Goal: Book appointment/travel/reservation

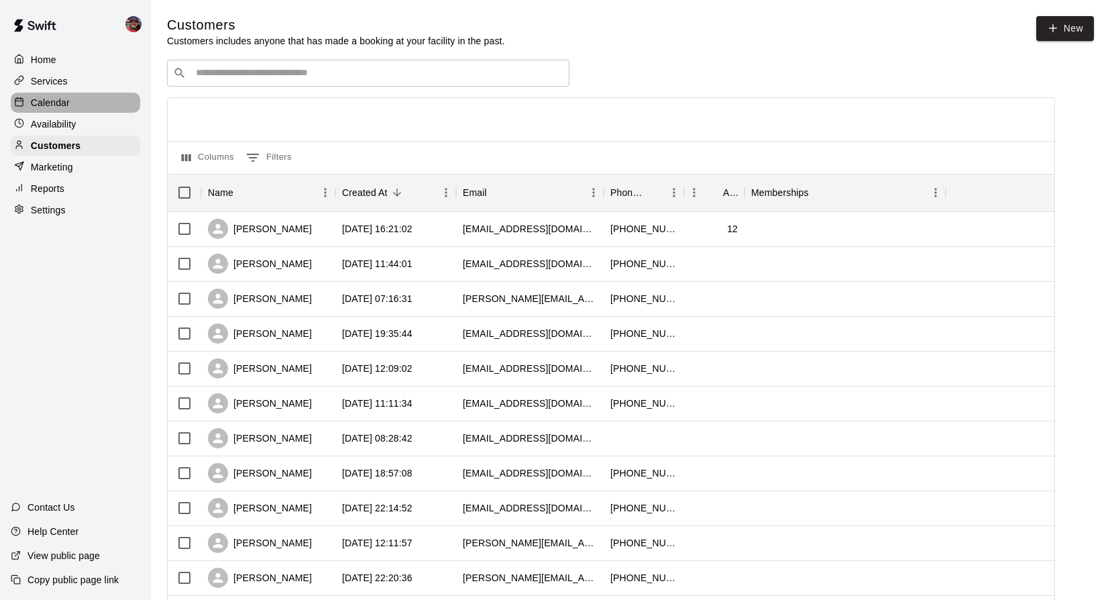
click at [42, 103] on p "Calendar" at bounding box center [50, 102] width 39 height 13
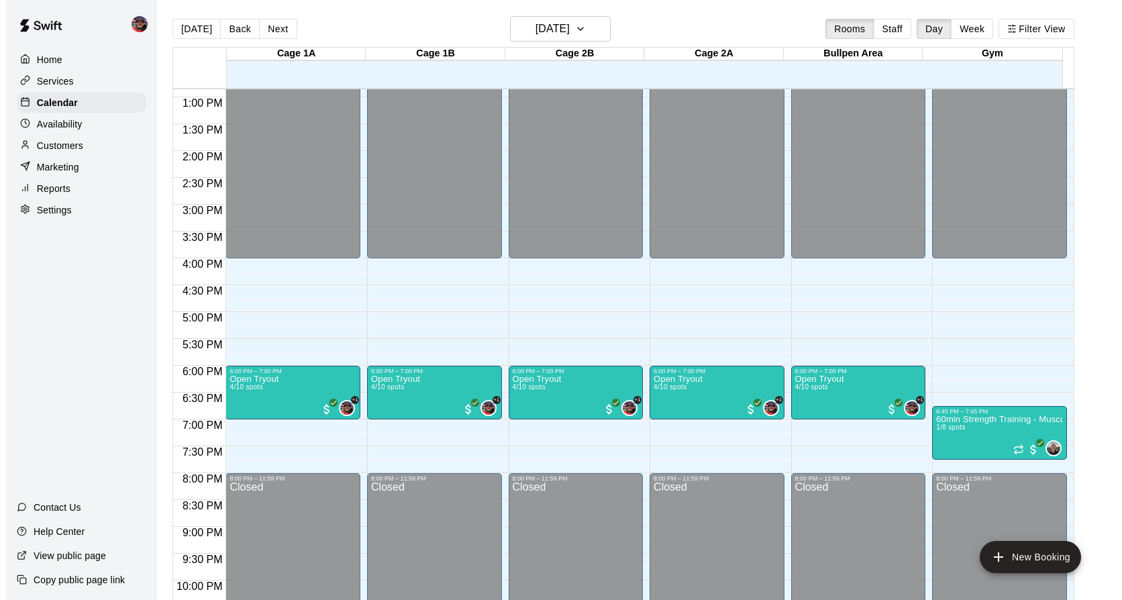
scroll to position [763, 0]
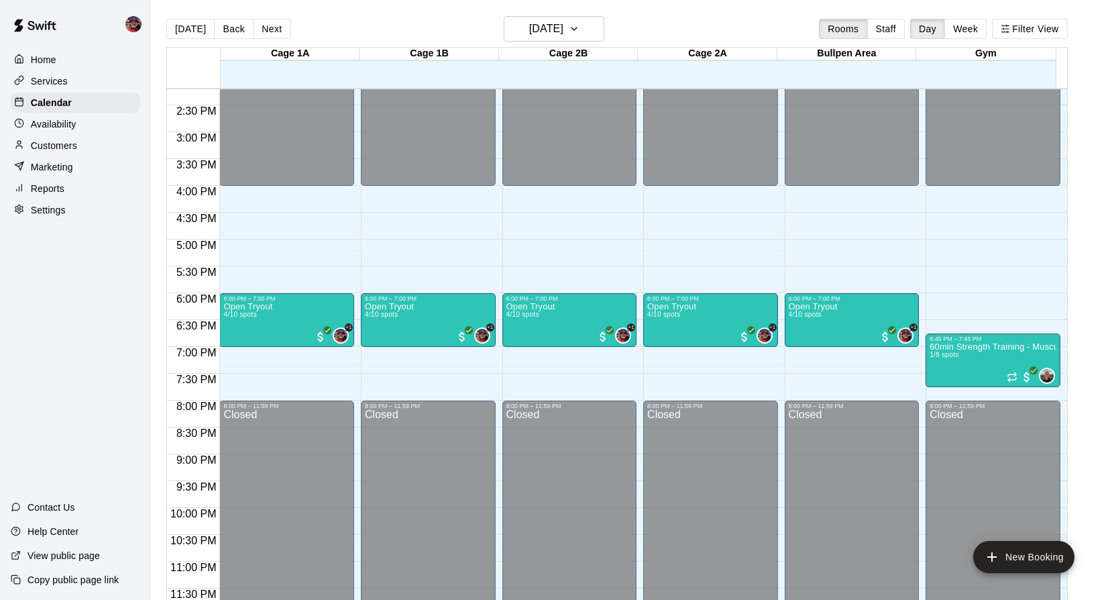
click at [282, 313] on div "Open Tryout 4/10 spots +1" at bounding box center [286, 602] width 127 height 600
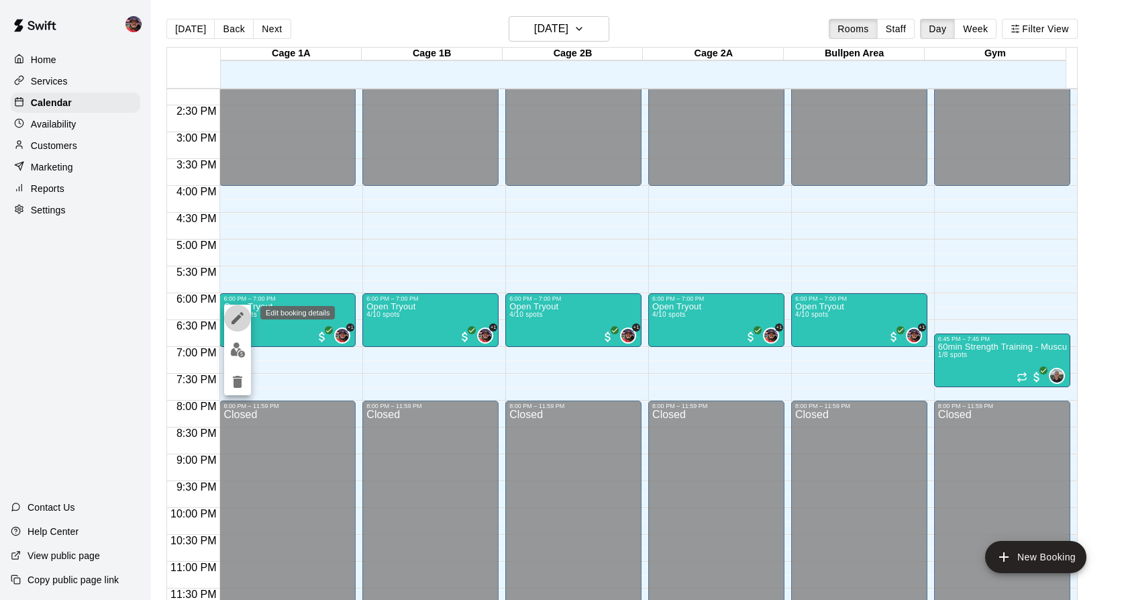
click at [231, 317] on icon "edit" at bounding box center [237, 318] width 16 height 16
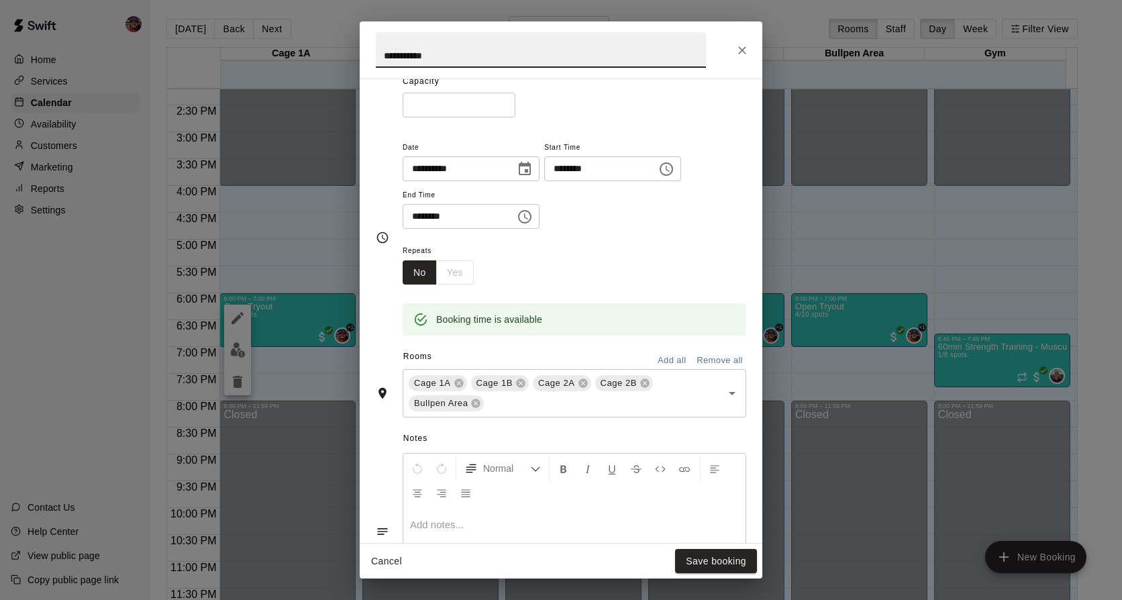
scroll to position [0, 0]
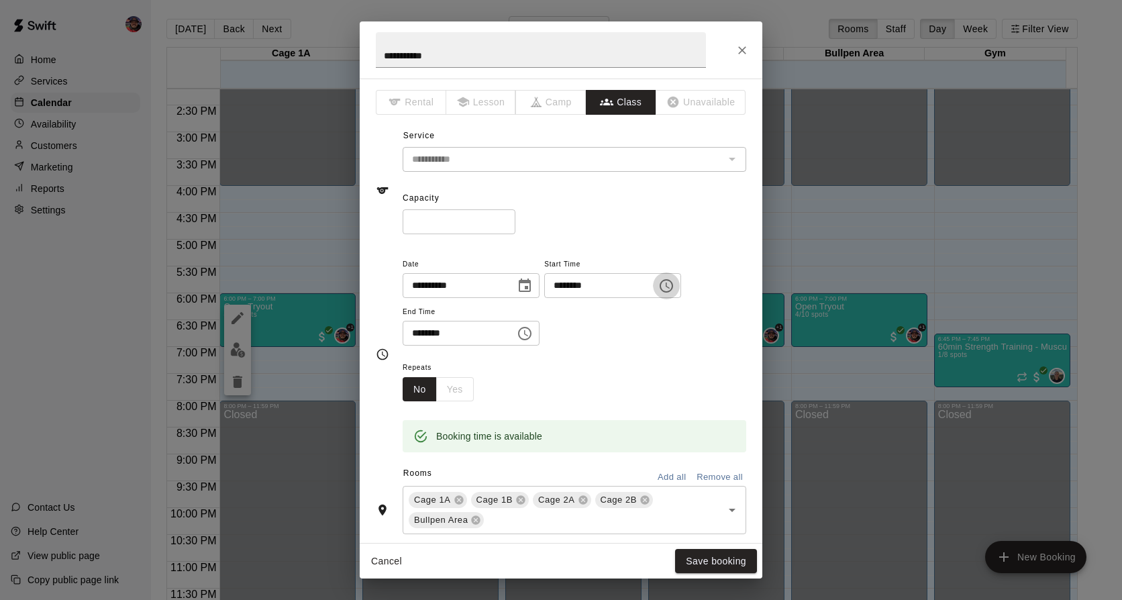
click at [674, 287] on icon "Choose time, selected time is 6:00 PM" at bounding box center [666, 286] width 16 height 16
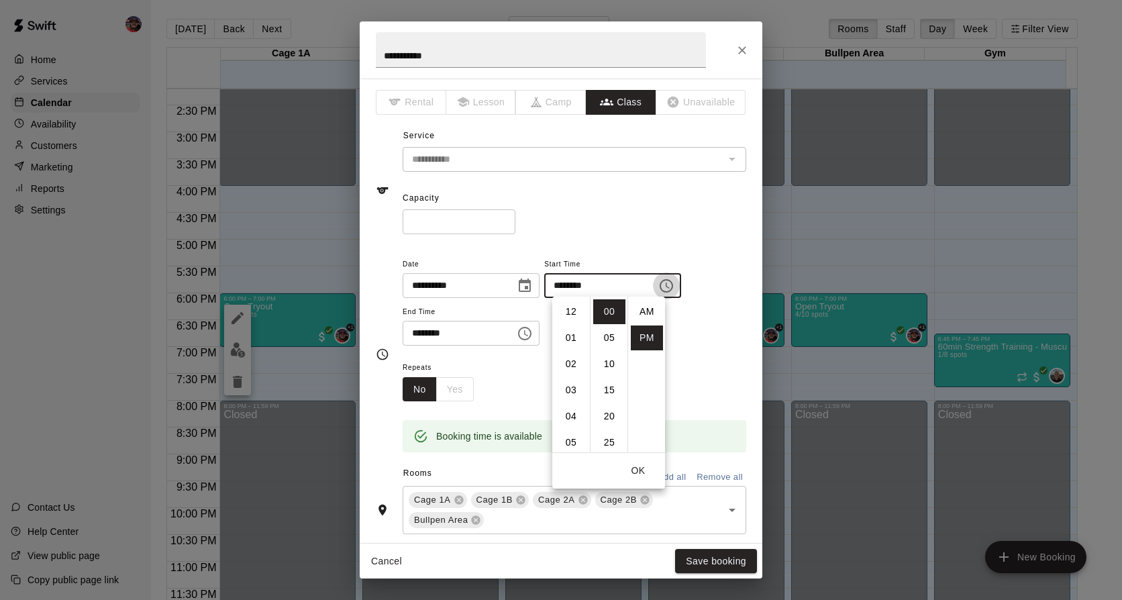
scroll to position [24, 0]
click at [674, 282] on icon "Choose time, selected time is 6:00 PM" at bounding box center [666, 286] width 16 height 16
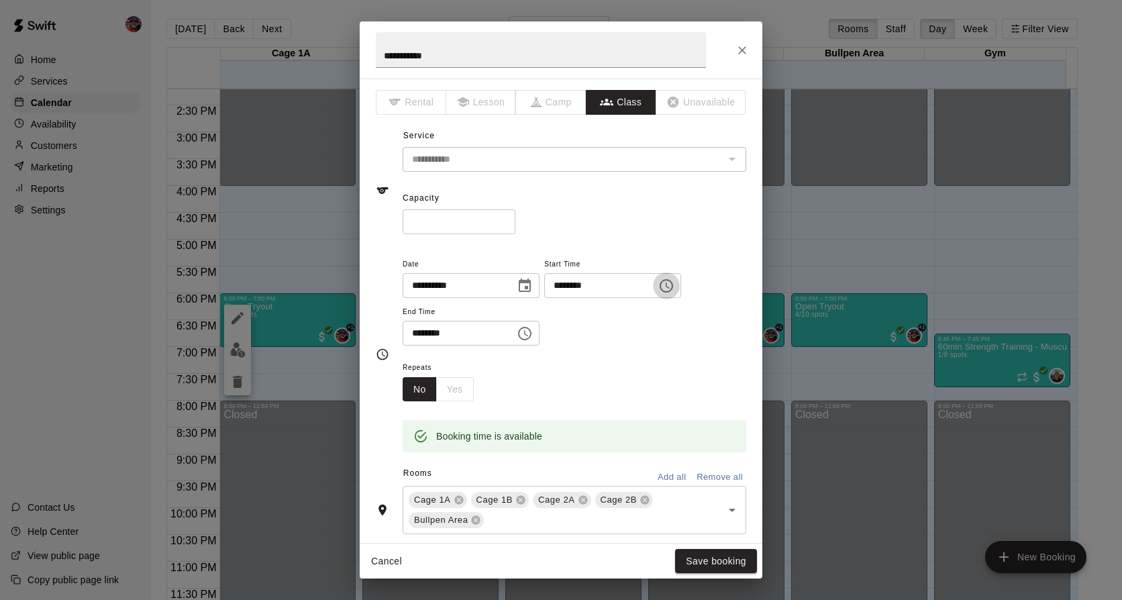
click at [674, 284] on icon "Choose time, selected time is 6:00 PM" at bounding box center [666, 286] width 16 height 16
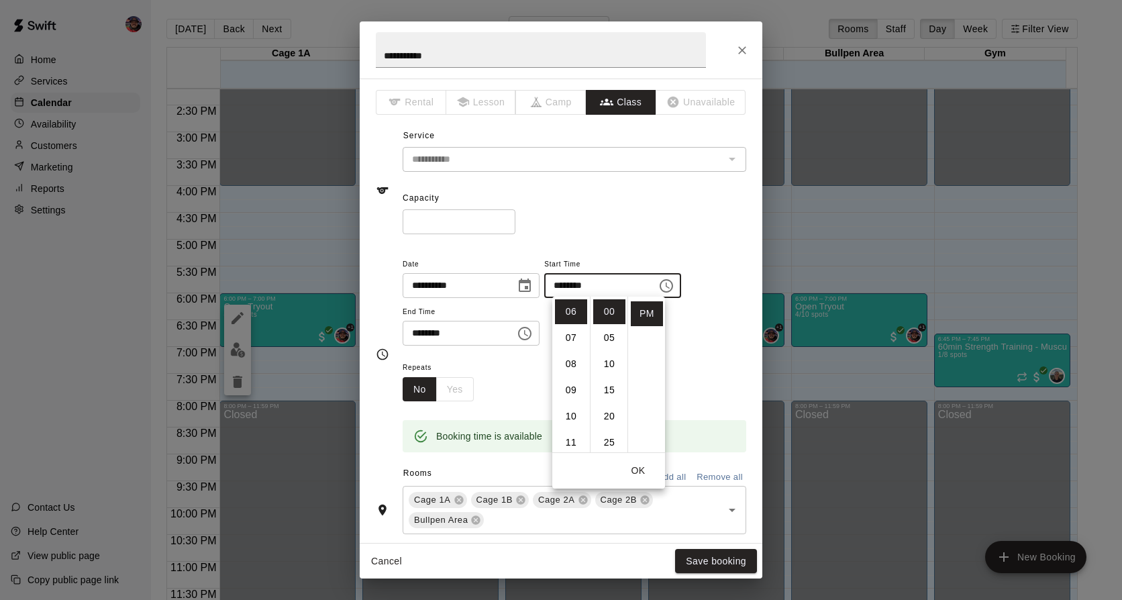
scroll to position [90, 0]
click at [573, 348] on li "05" at bounding box center [571, 352] width 32 height 25
click at [610, 397] on li "30" at bounding box center [609, 401] width 32 height 25
type input "********"
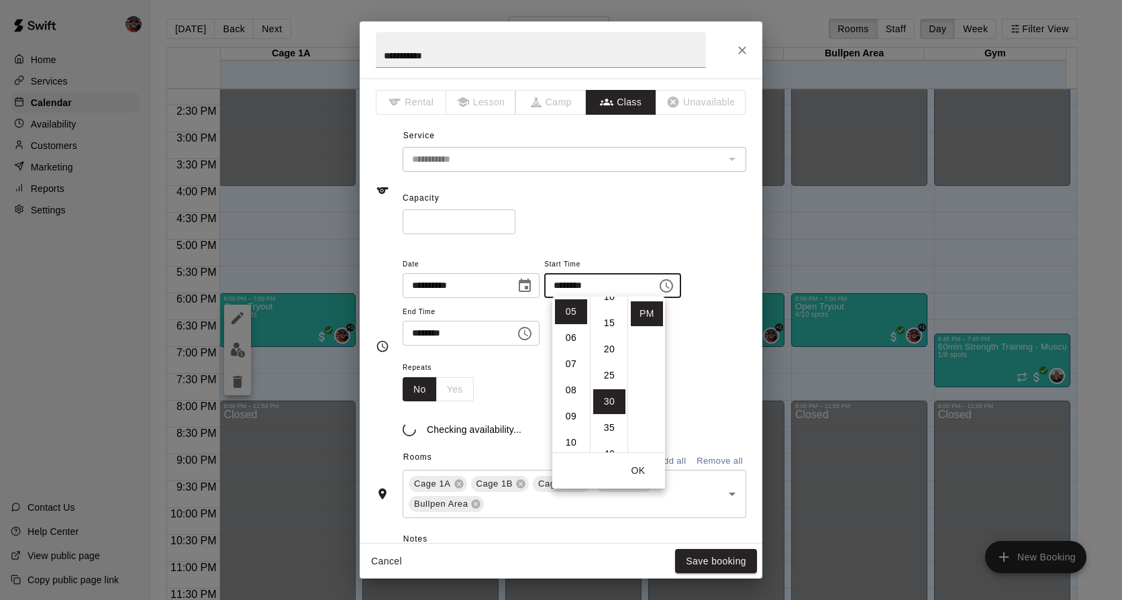
scroll to position [157, 0]
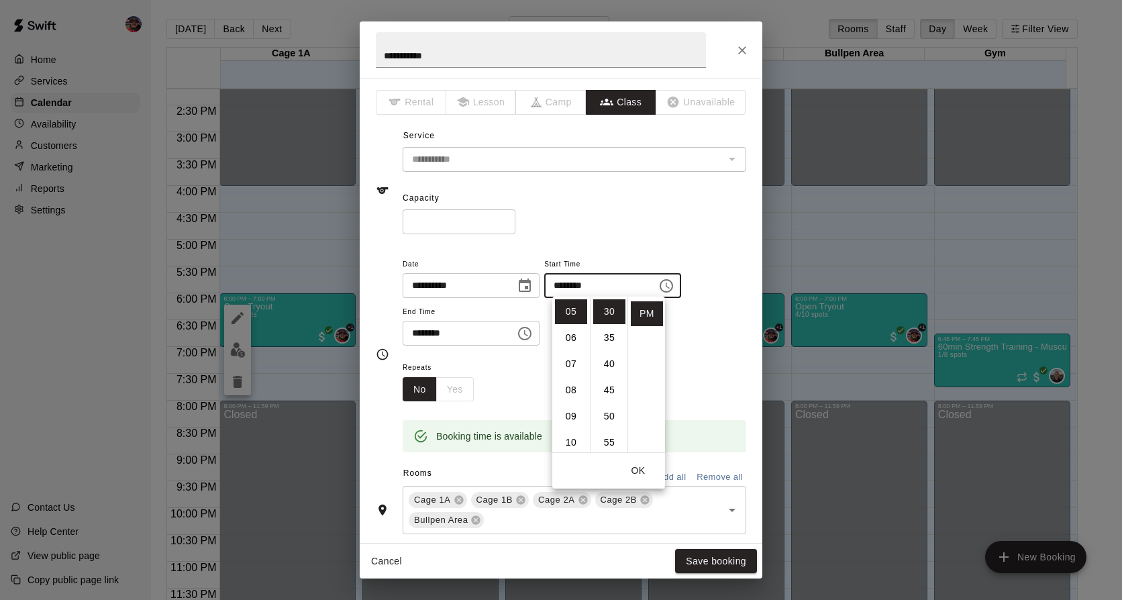
click at [722, 359] on div "Repeats No Yes" at bounding box center [573, 380] width 343 height 42
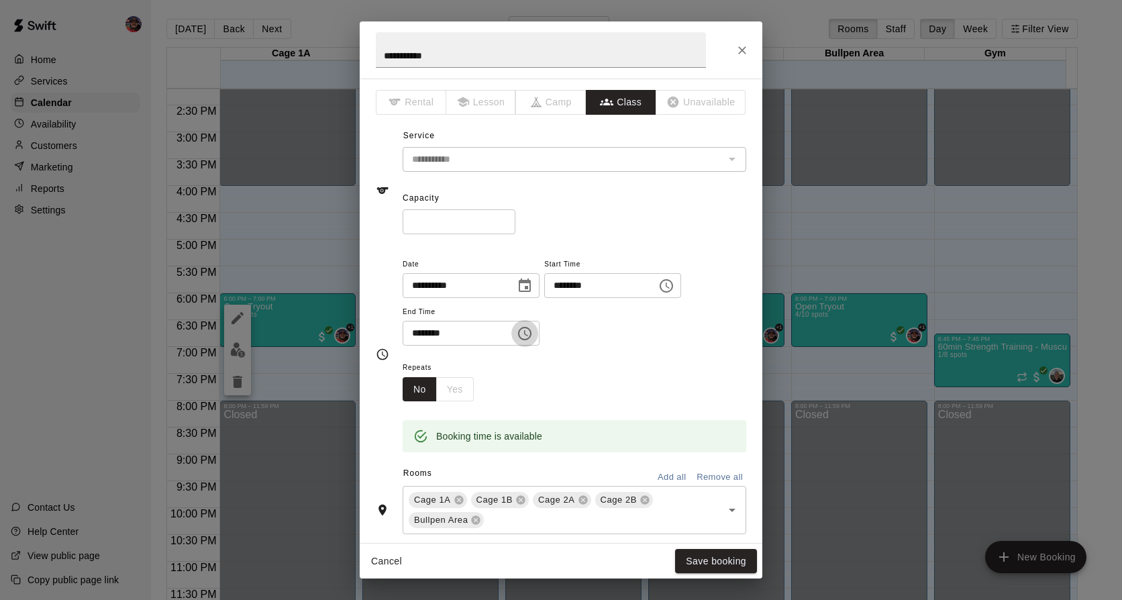
click at [533, 334] on icon "Choose time, selected time is 7:00 PM" at bounding box center [525, 333] width 16 height 16
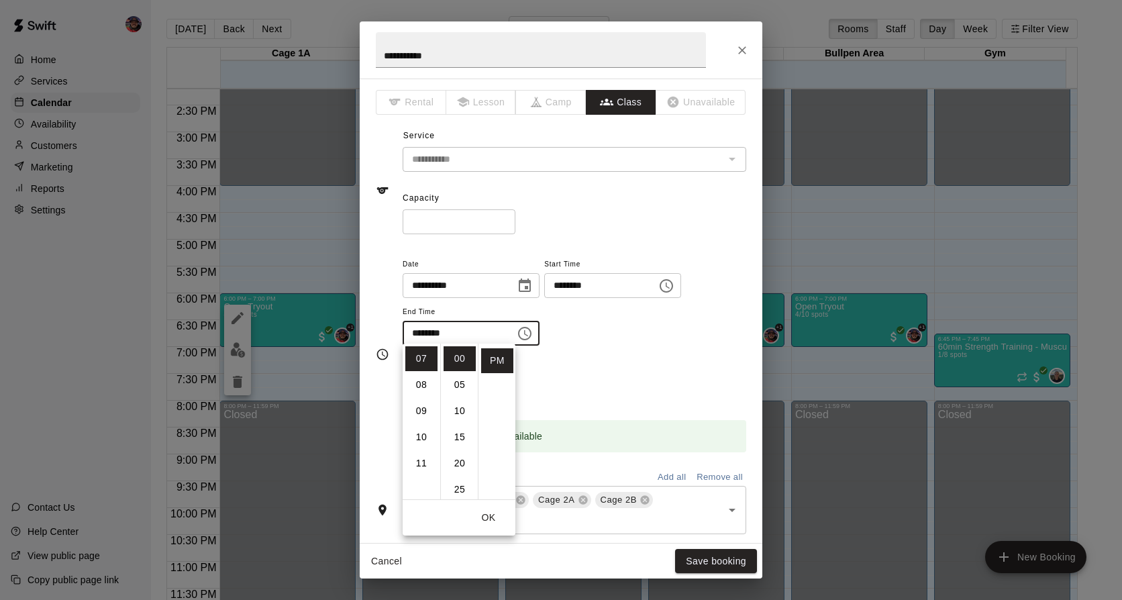
scroll to position [116, 0]
click at [418, 396] on li "06" at bounding box center [421, 399] width 32 height 25
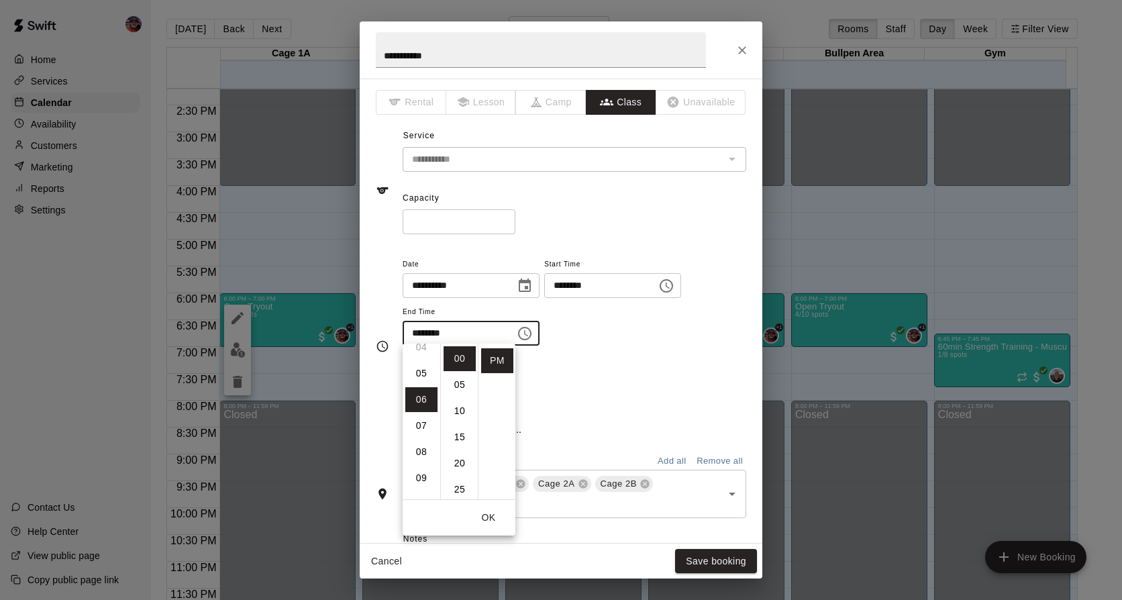
scroll to position [157, 0]
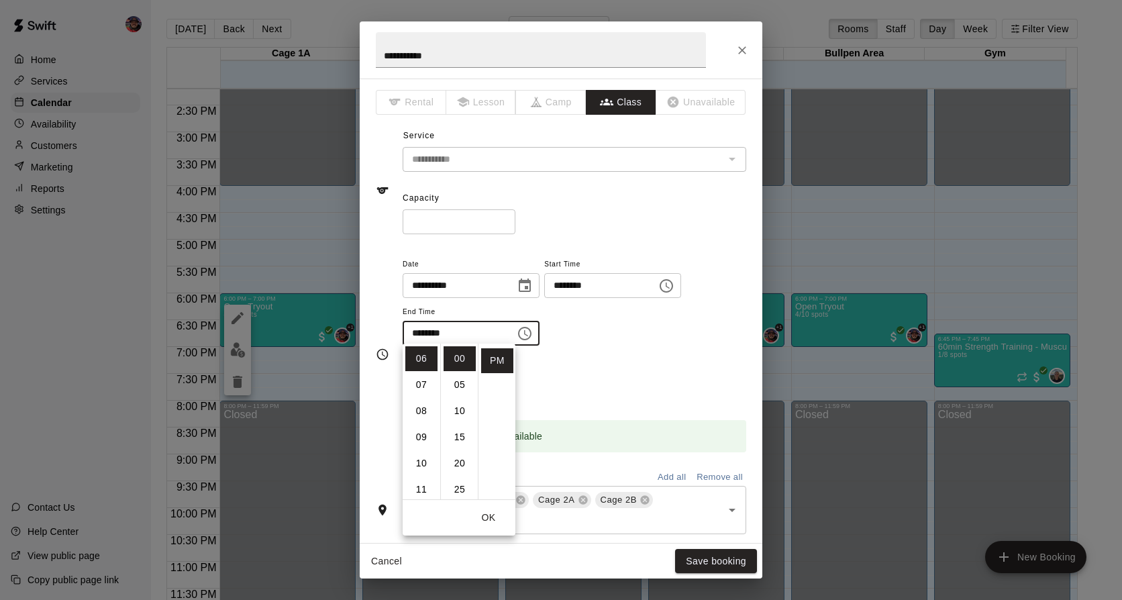
click at [640, 371] on div "Repeats No Yes" at bounding box center [573, 380] width 343 height 42
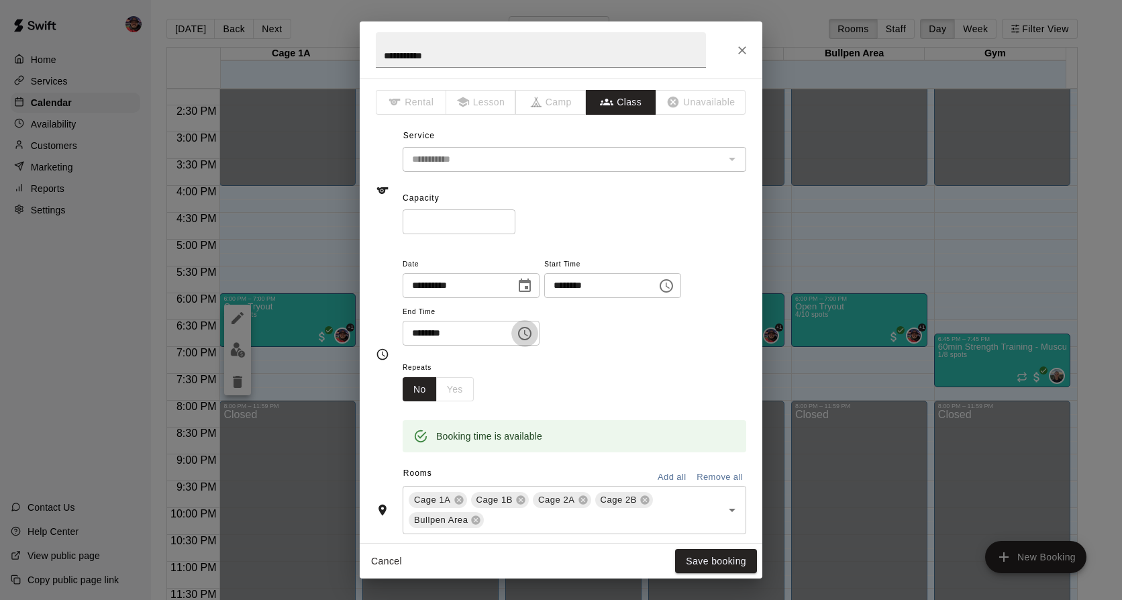
click at [528, 331] on icon "Choose time, selected time is 6:00 PM" at bounding box center [526, 333] width 4 height 6
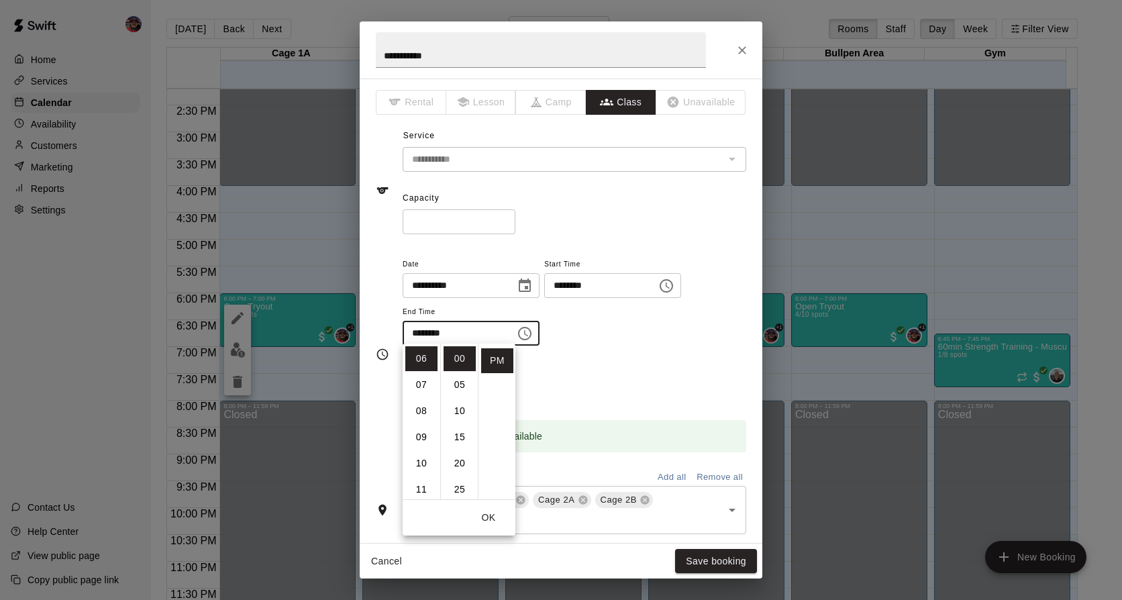
scroll to position [67, 0]
click at [459, 453] on li "30" at bounding box center [459, 448] width 32 height 25
type input "********"
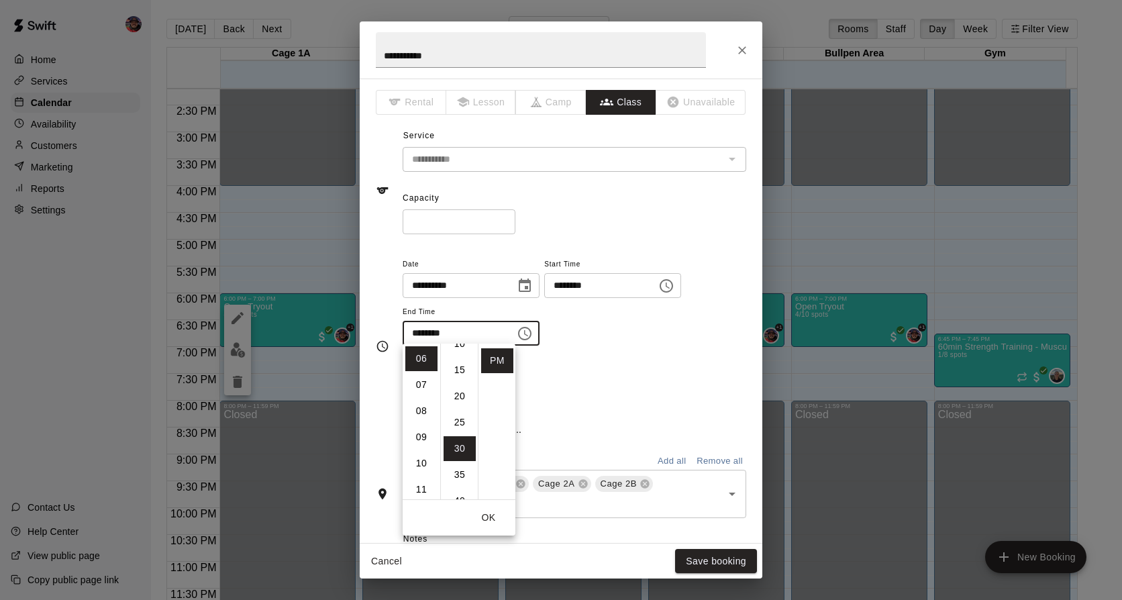
scroll to position [157, 0]
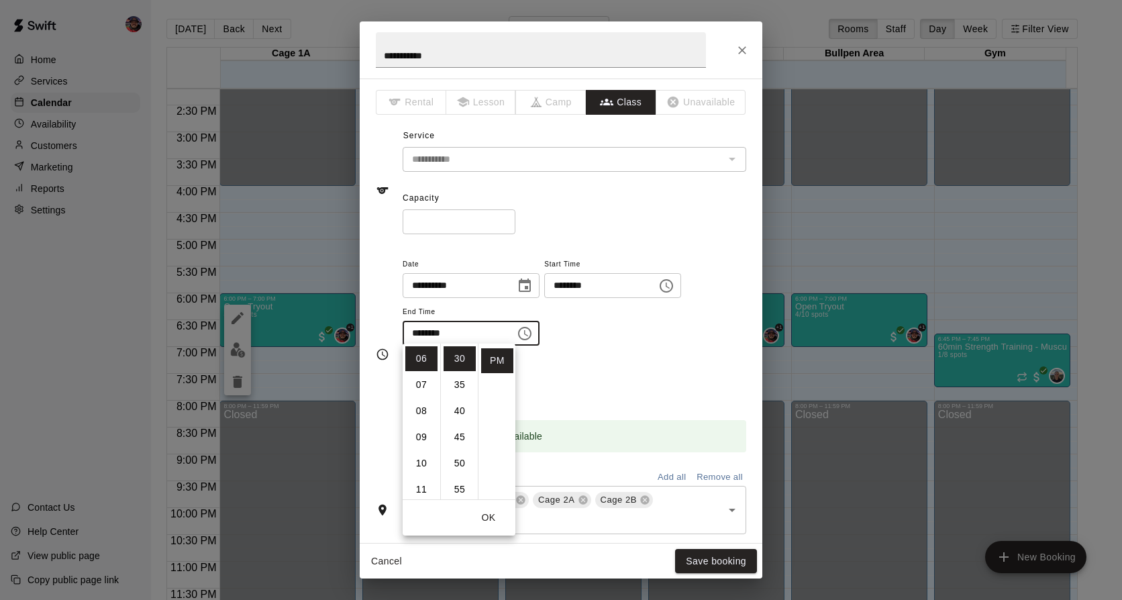
click at [606, 373] on div "Repeats No Yes" at bounding box center [573, 380] width 343 height 42
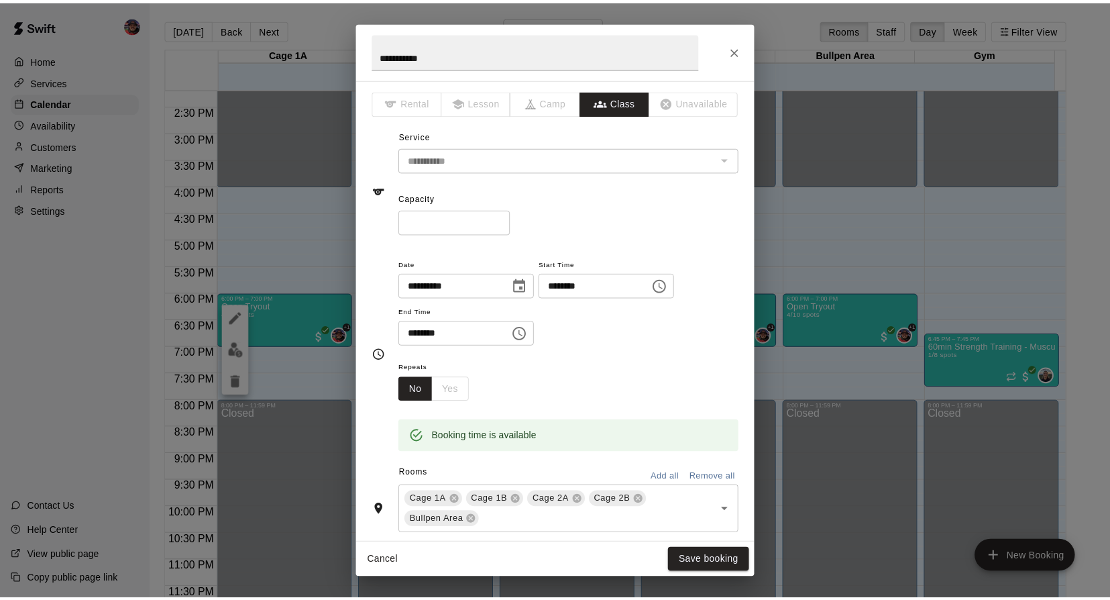
scroll to position [134, 0]
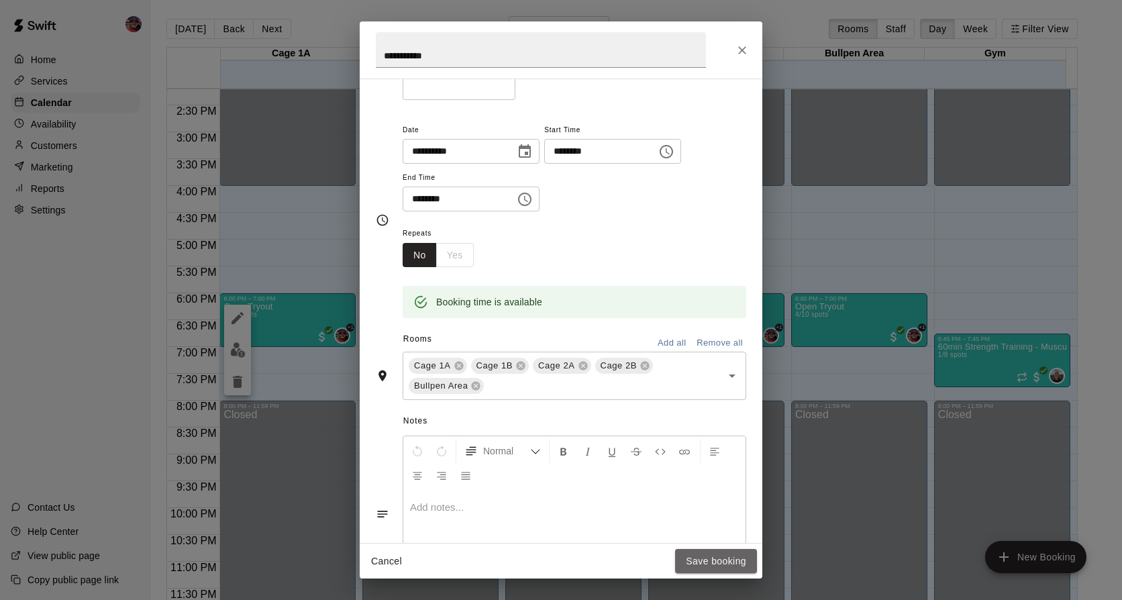
click at [723, 557] on button "Save booking" at bounding box center [716, 561] width 82 height 25
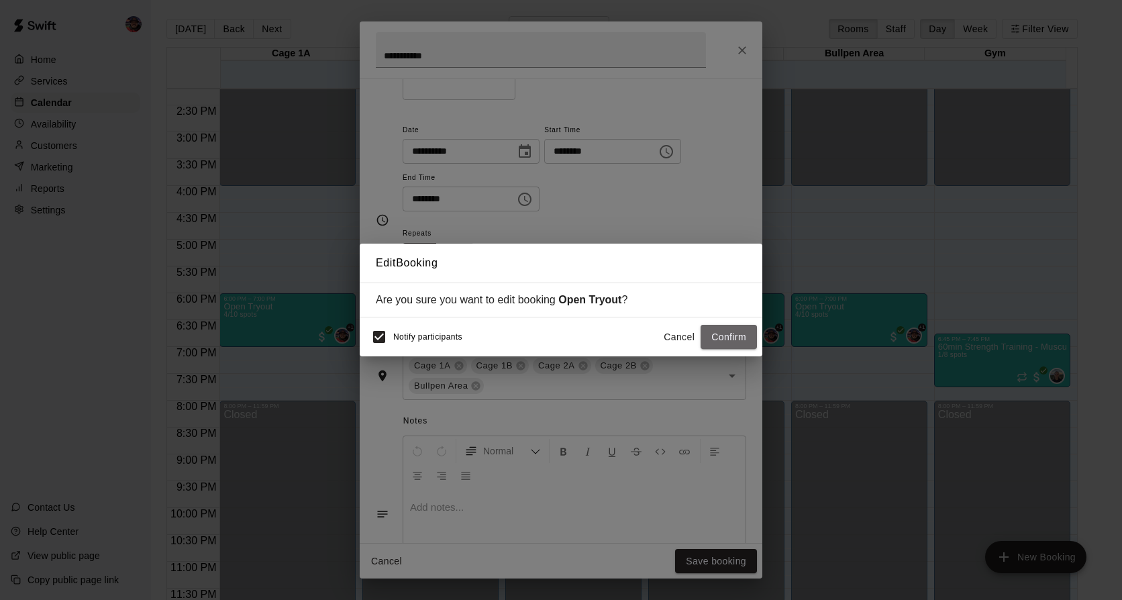
click at [732, 336] on button "Confirm" at bounding box center [728, 337] width 56 height 25
